Goal: Browse casually: Explore the website without a specific task or goal

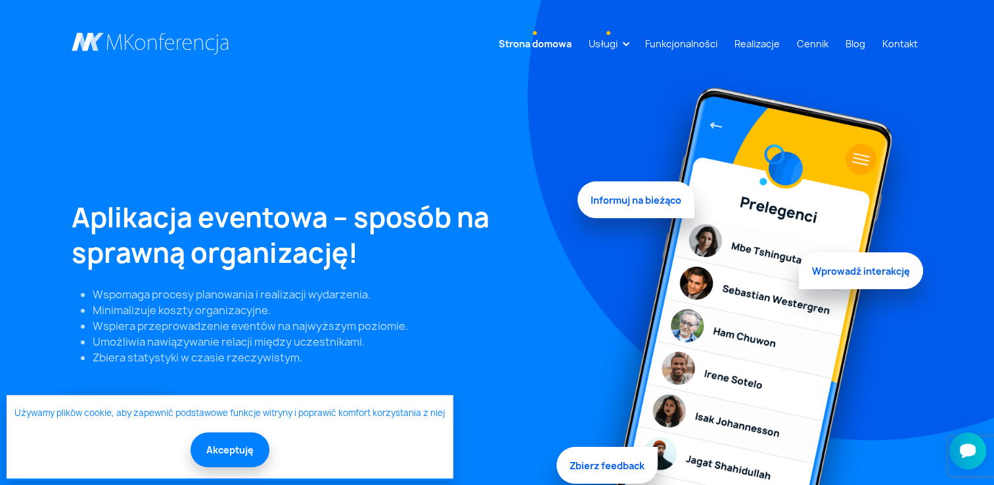
click at [623, 45] on link "Usługi" at bounding box center [602, 44] width 39 height 24
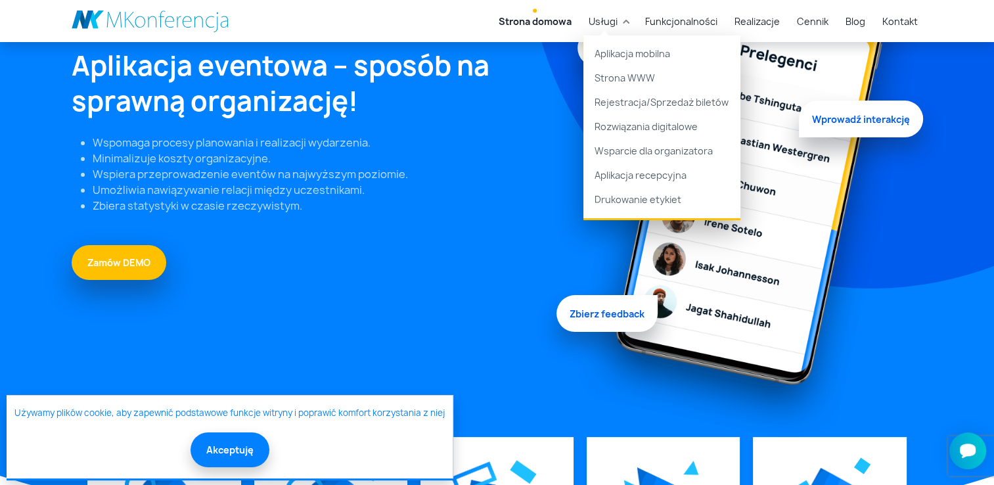
scroll to position [328, 0]
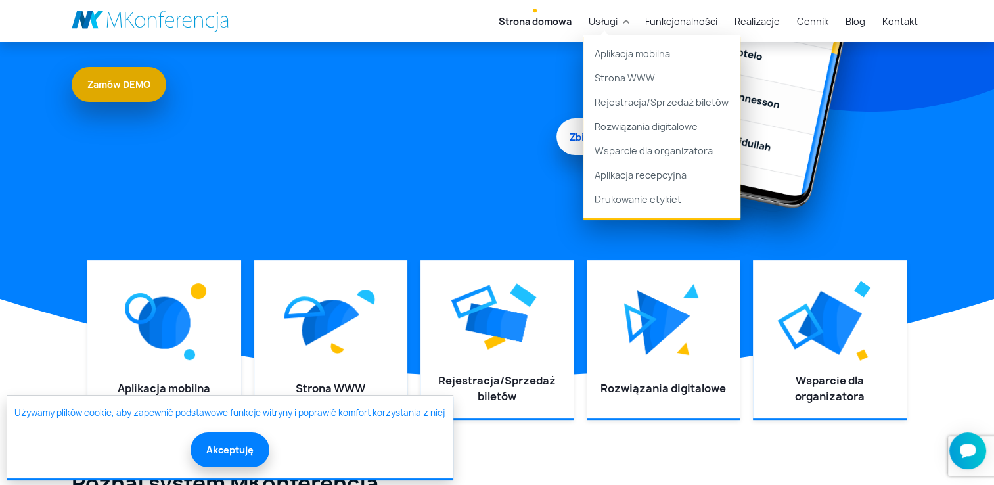
click at [121, 88] on link "Zamów DEMO" at bounding box center [119, 84] width 95 height 35
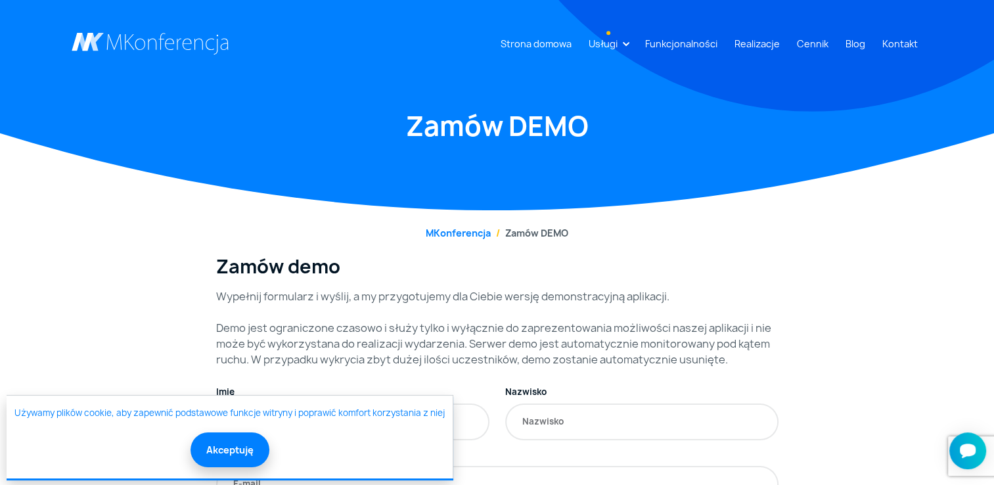
click at [623, 44] on link "Usługi" at bounding box center [602, 44] width 39 height 24
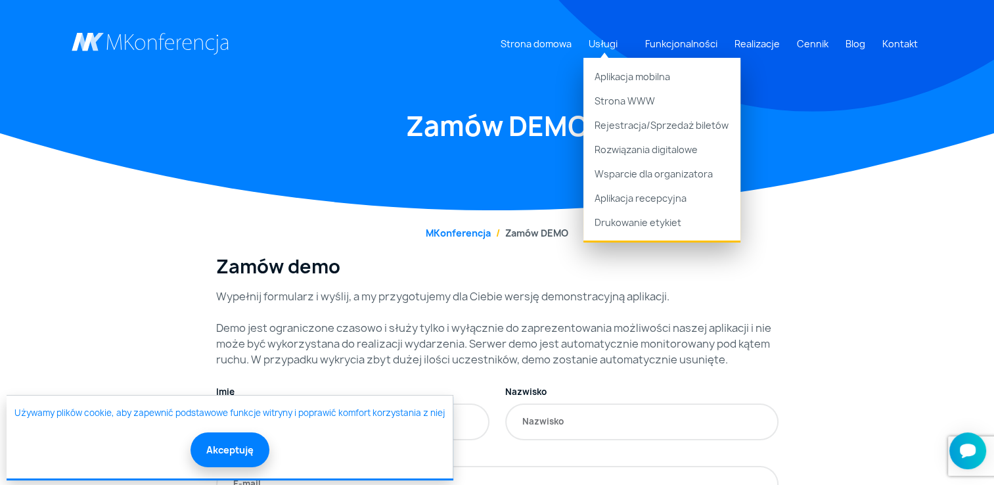
click at [387, 193] on div "Strona domowa Usługi Aplikacja mobilna Strona WWW Rejestracja/Sprzedaż biletów" at bounding box center [497, 105] width 994 height 210
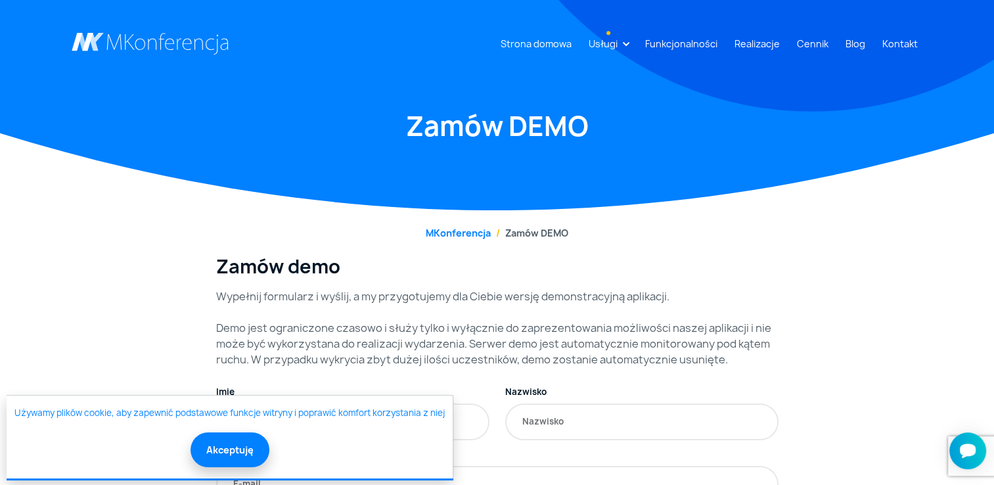
click at [623, 42] on link "Usługi" at bounding box center [602, 44] width 39 height 24
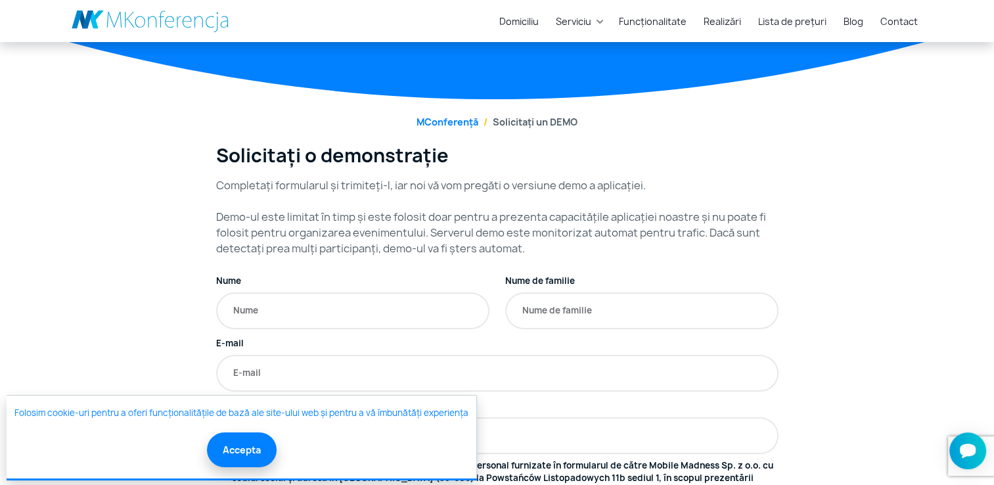
scroll to position [131, 0]
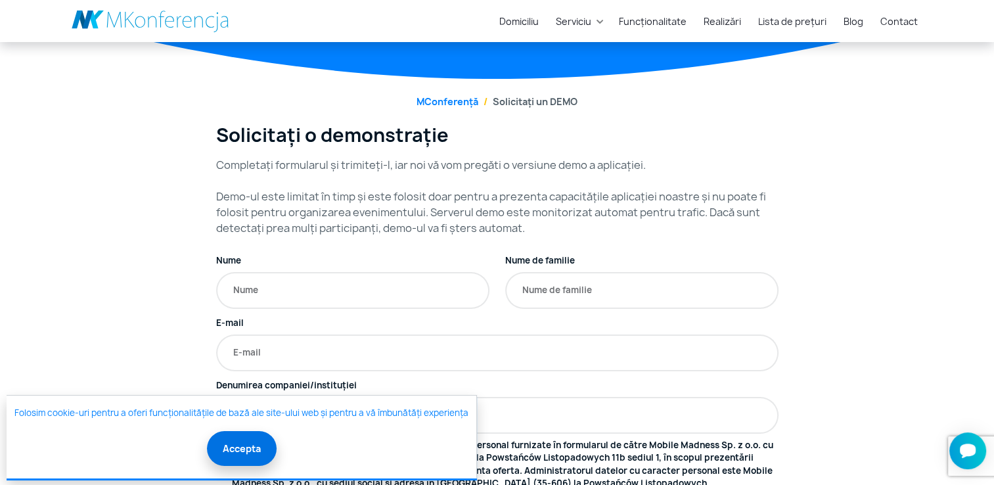
click at [234, 454] on button "Accepta" at bounding box center [242, 448] width 70 height 35
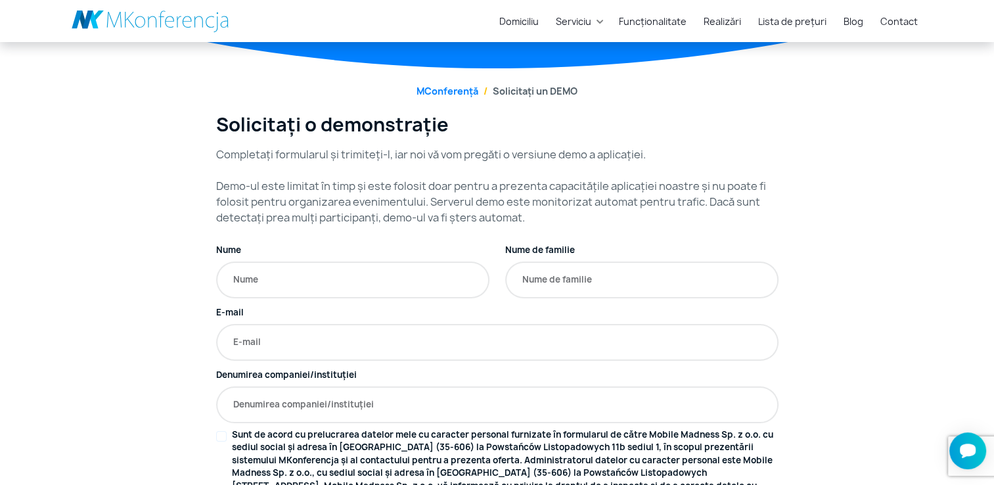
scroll to position [115, 0]
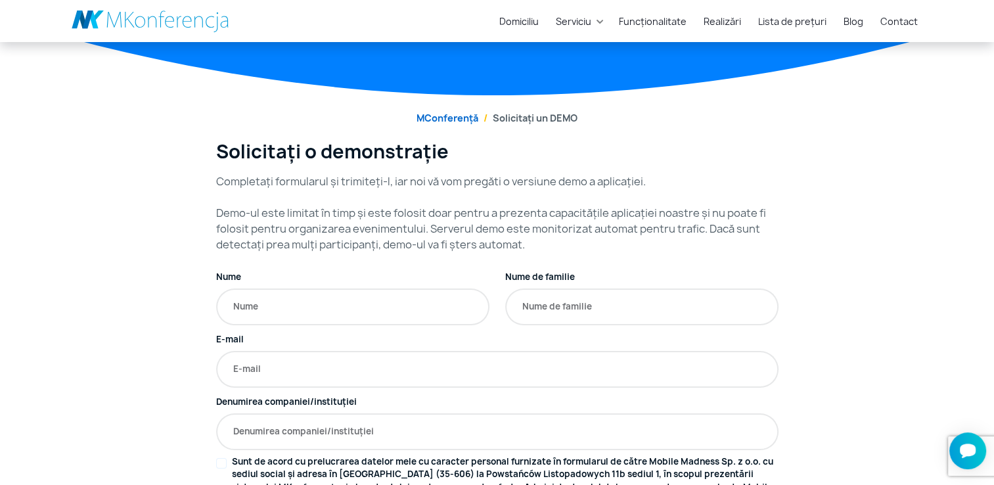
click at [447, 116] on link "MConferență" at bounding box center [447, 118] width 62 height 12
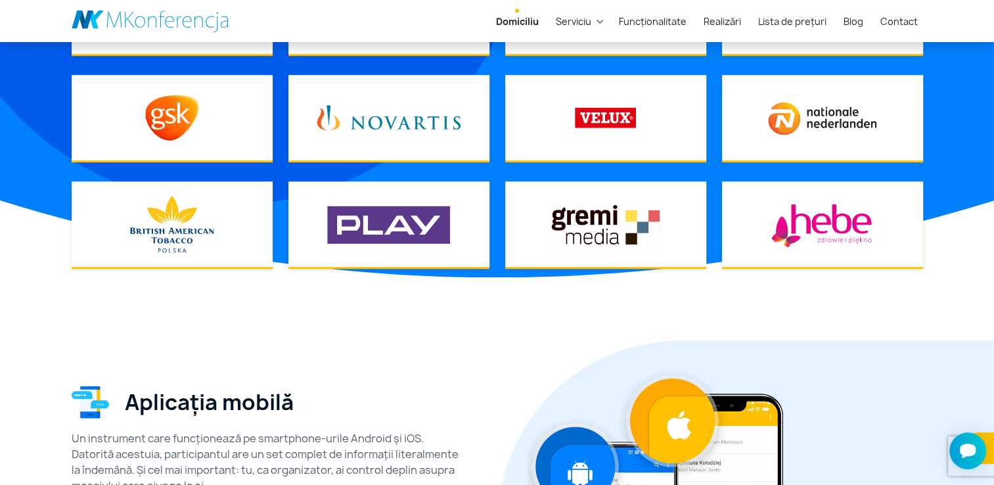
scroll to position [927, 0]
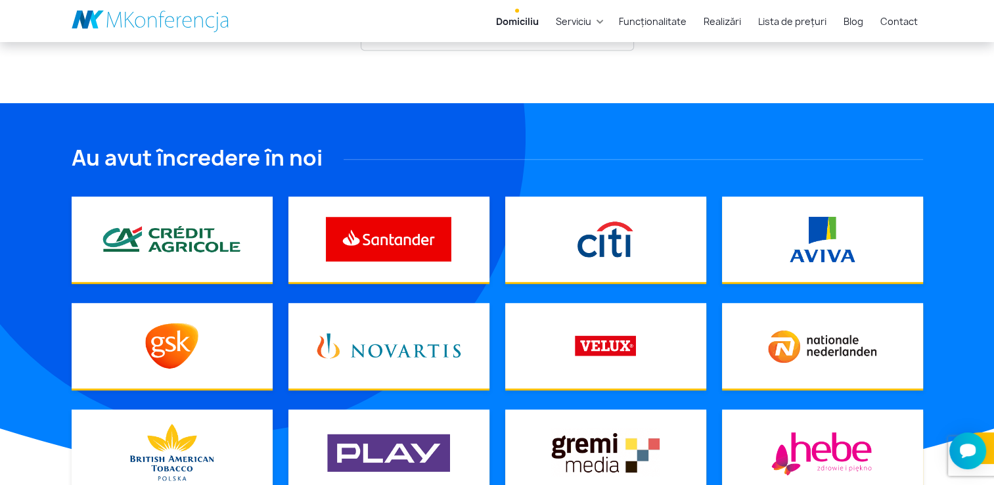
click at [171, 23] on link at bounding box center [151, 21] width 158 height 22
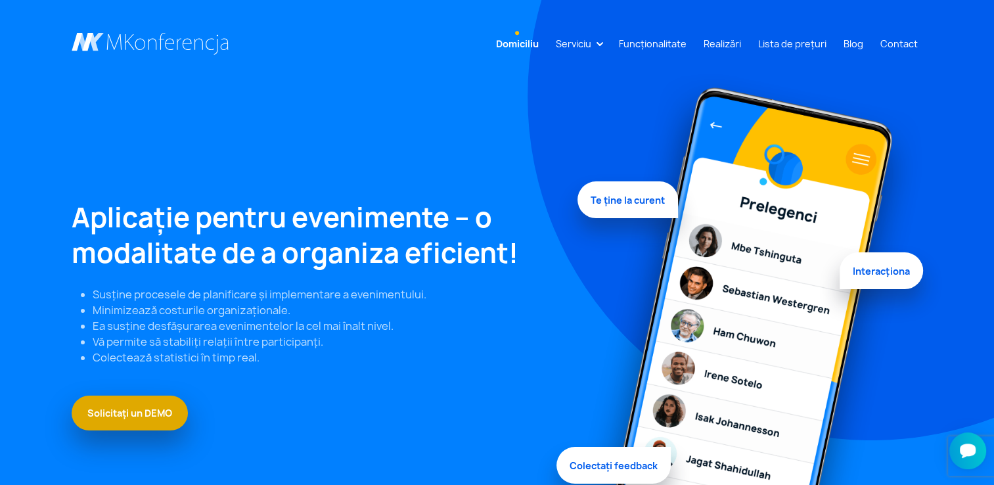
click at [125, 404] on link "Solicitați un DEMO" at bounding box center [130, 412] width 116 height 35
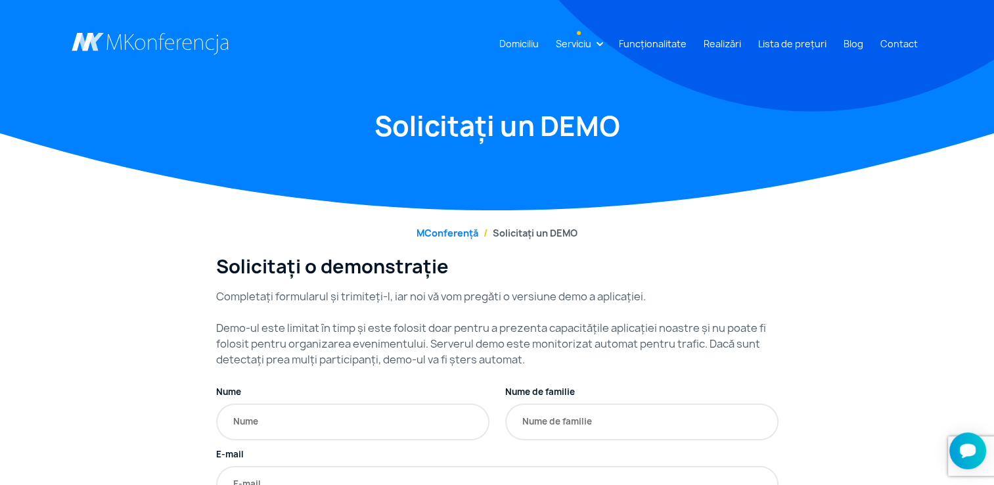
click at [596, 45] on link "Serviciu" at bounding box center [573, 44] width 46 height 24
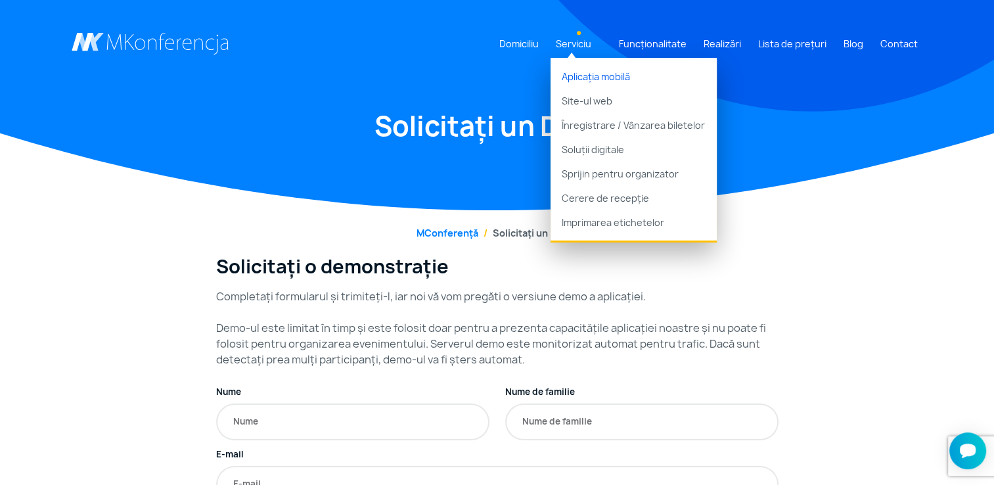
click at [604, 79] on link "Aplicația mobilă" at bounding box center [633, 73] width 166 height 31
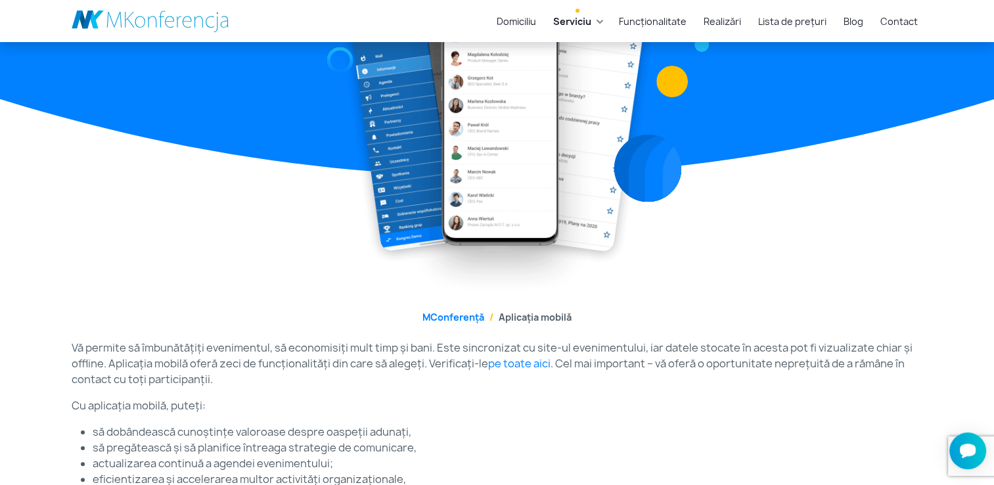
scroll to position [104, 0]
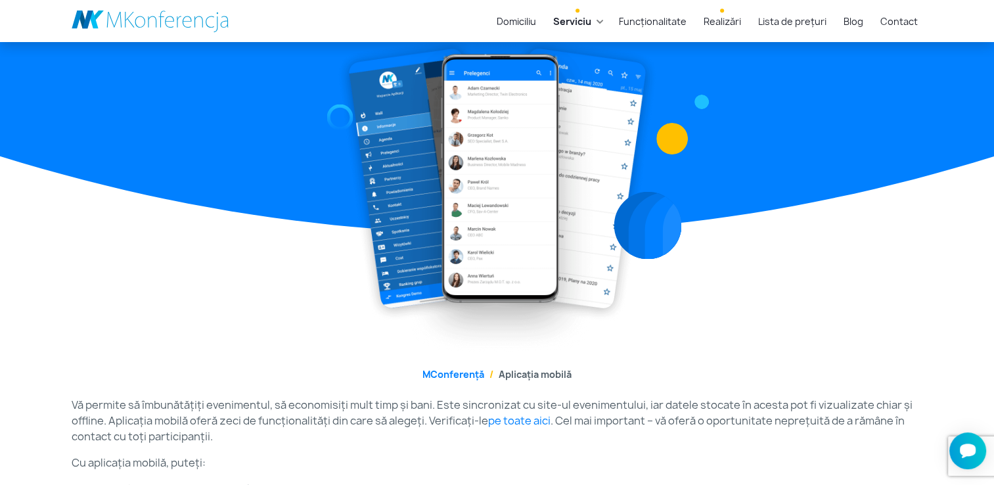
click at [720, 25] on link "Realizări" at bounding box center [722, 21] width 48 height 24
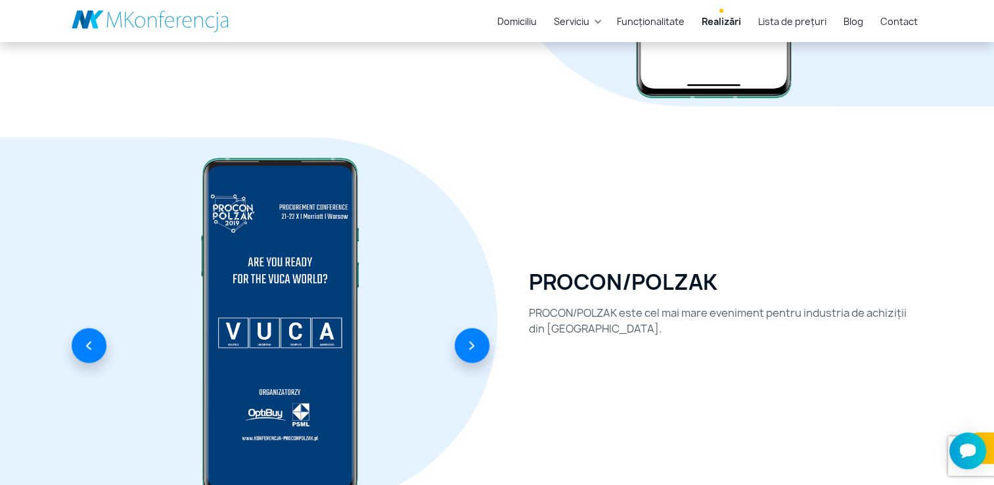
scroll to position [1182, 0]
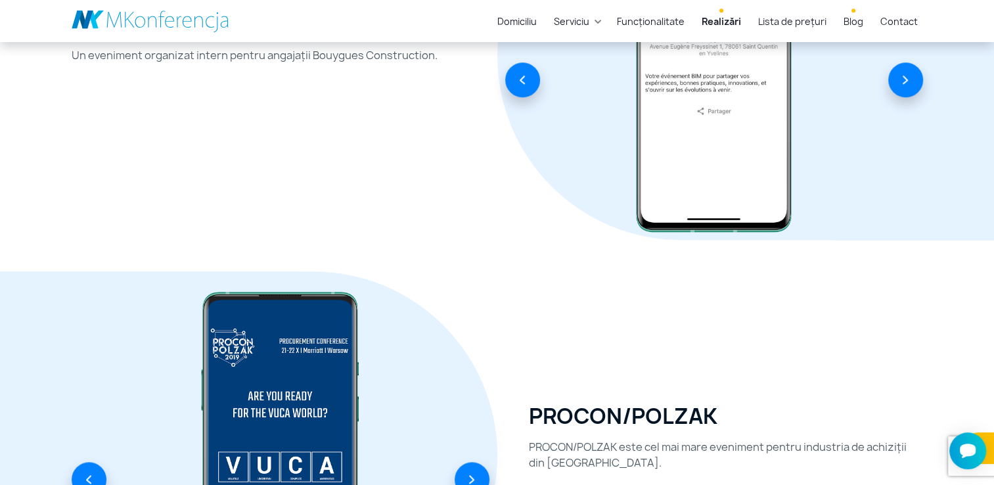
click at [843, 22] on link "Blog" at bounding box center [853, 21] width 30 height 24
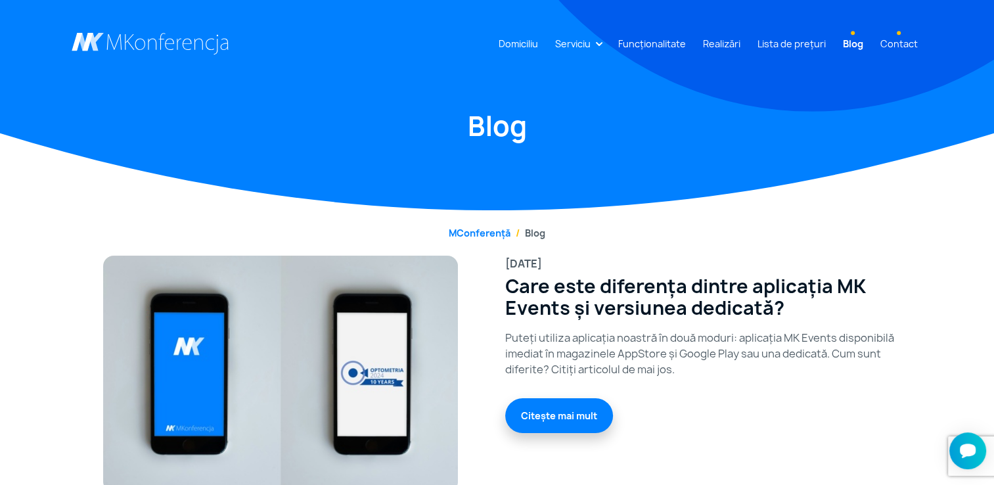
click at [888, 38] on link "Contact" at bounding box center [899, 44] width 48 height 24
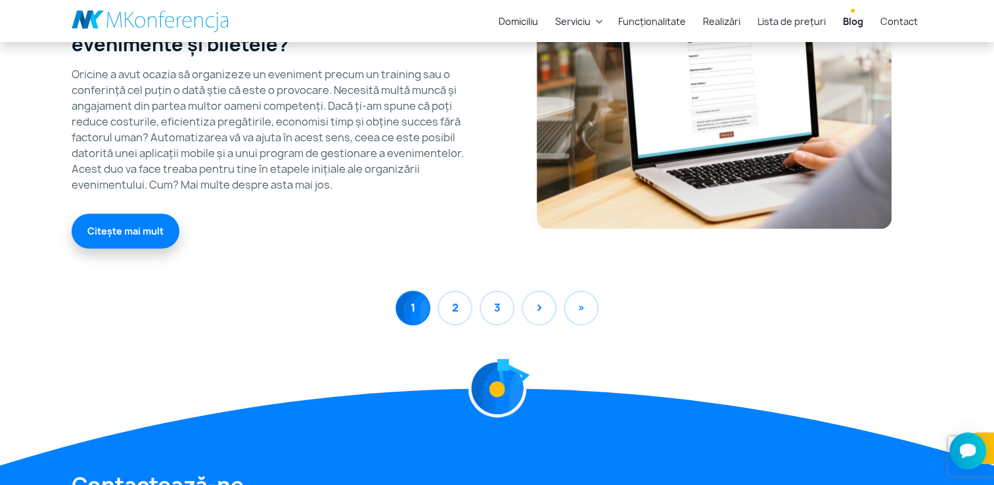
scroll to position [965, 0]
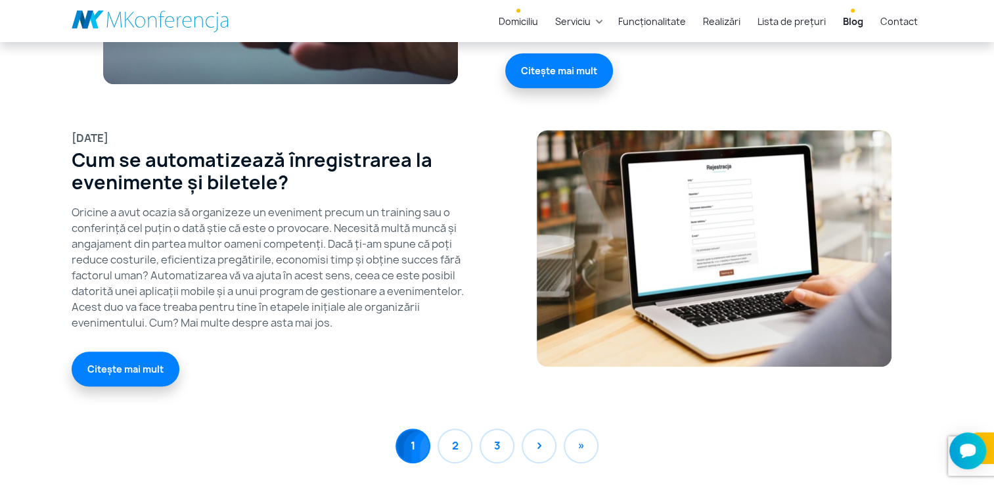
click at [512, 19] on link "Domiciliu" at bounding box center [518, 21] width 50 height 24
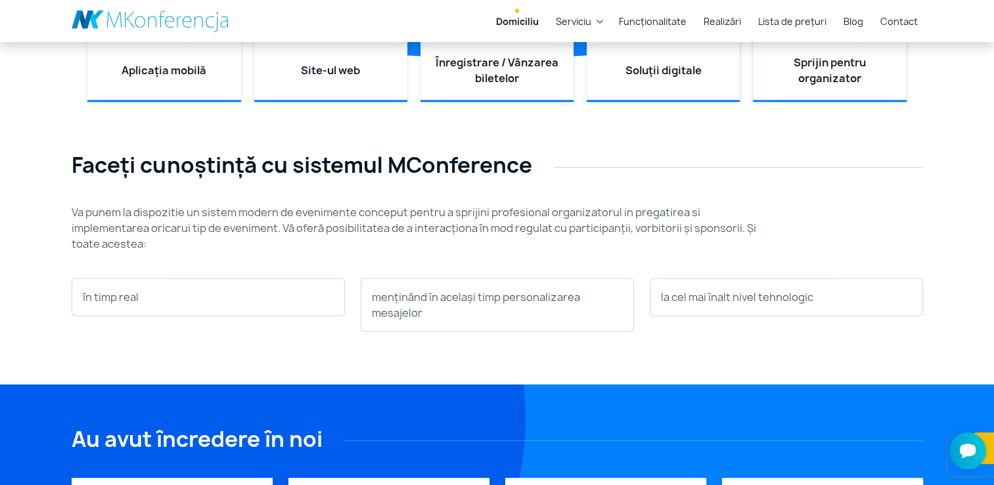
scroll to position [591, 0]
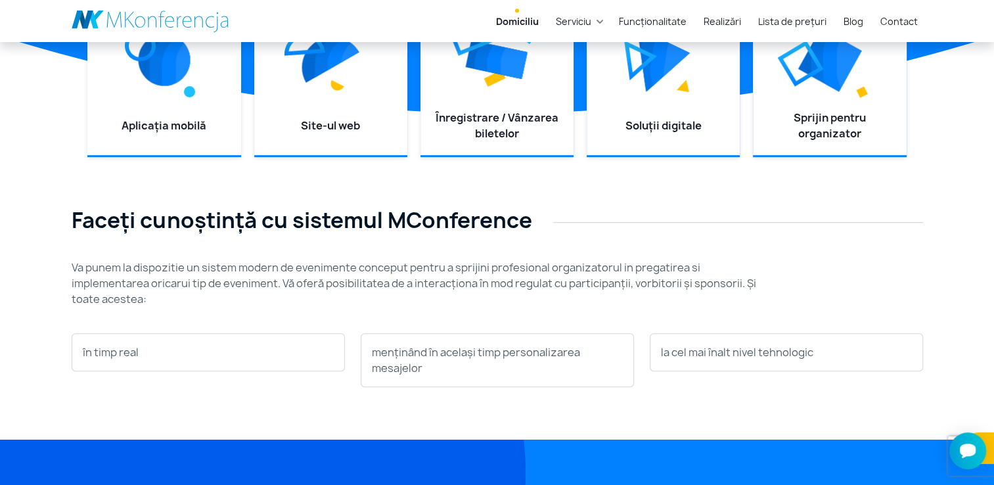
click at [139, 25] on link at bounding box center [151, 21] width 158 height 22
